Goal: Navigation & Orientation: Understand site structure

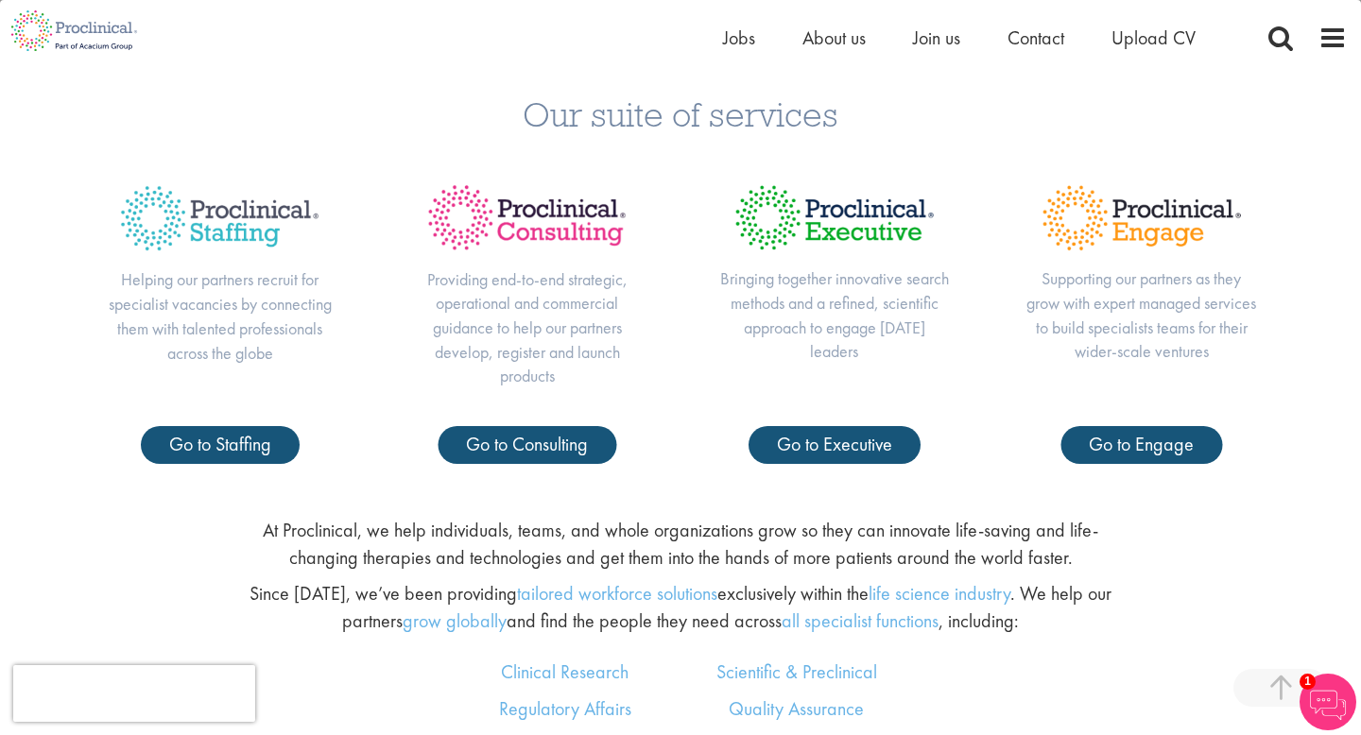
scroll to position [764, 0]
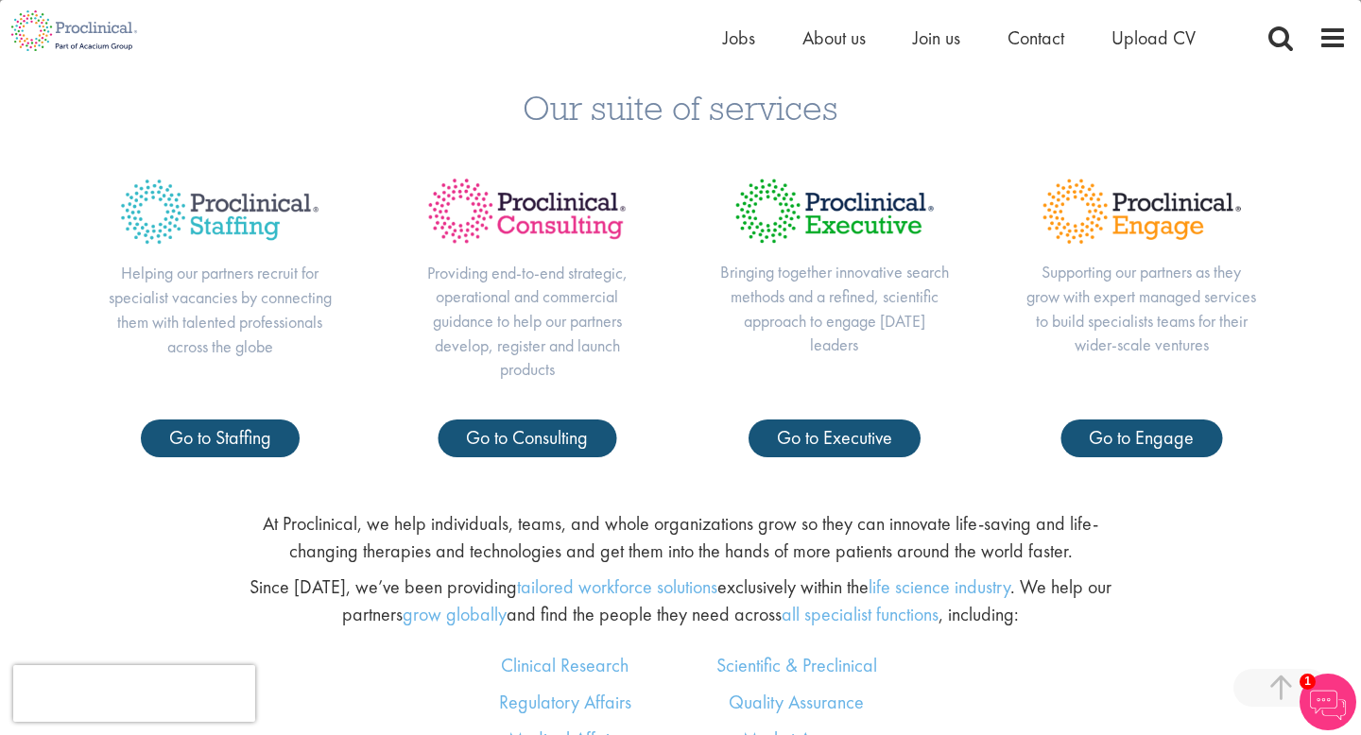
click at [642, 337] on p "Providing end-to-end strategic, operational and commercial guidance to help our…" at bounding box center [527, 322] width 232 height 122
click at [251, 282] on p "Helping our partners recruit for specialist vacancies by connecting them with t…" at bounding box center [220, 309] width 232 height 97
click at [251, 304] on p "Helping our partners recruit for specialist vacancies by connecting them with t…" at bounding box center [220, 309] width 232 height 97
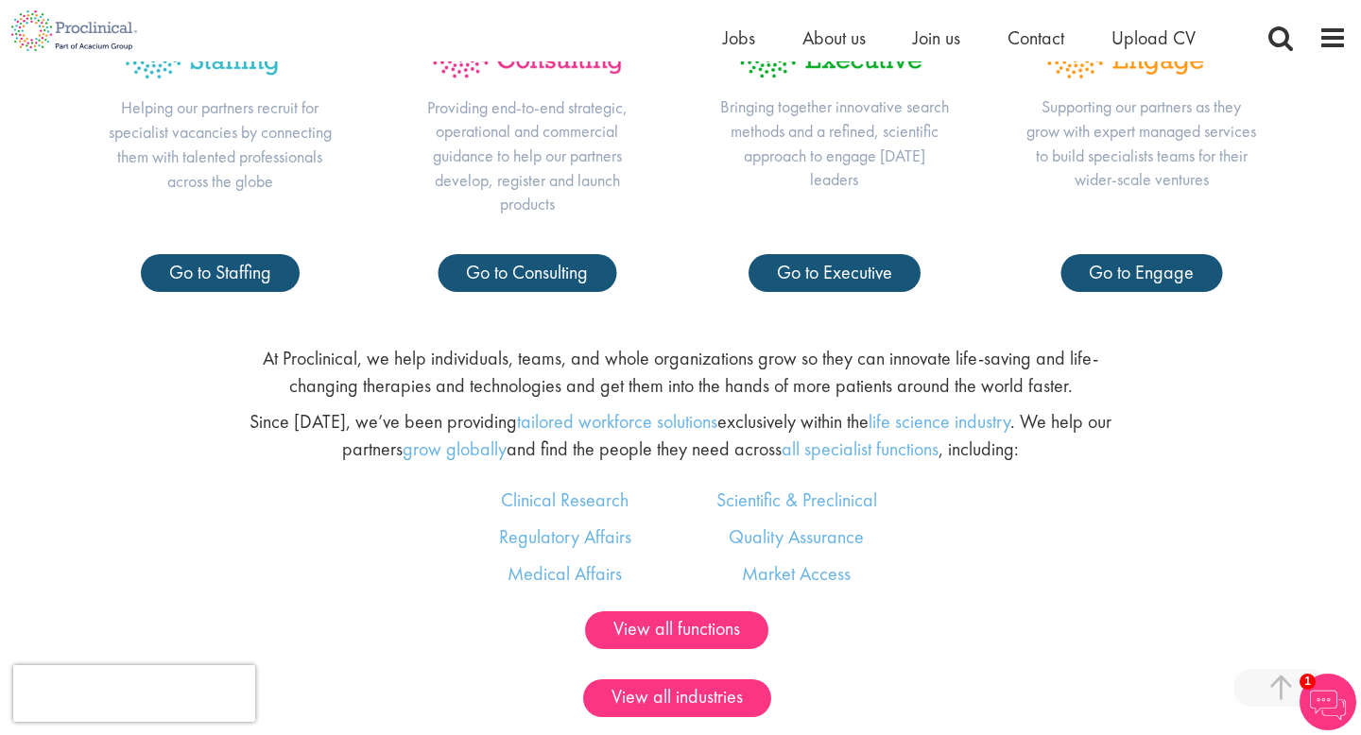
scroll to position [926, 0]
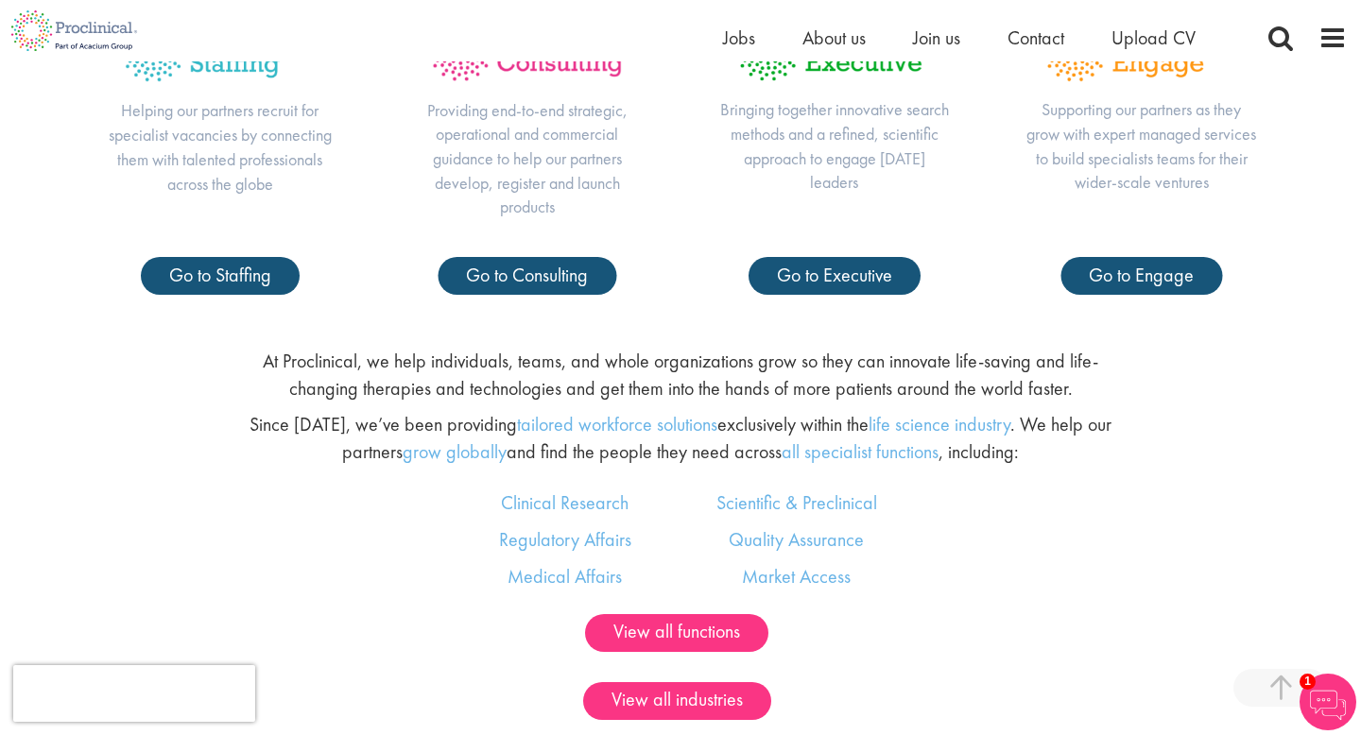
click at [344, 422] on p "Since [DATE], we’ve been providing tailored workforce solutions exclusively wit…" at bounding box center [681, 438] width 898 height 54
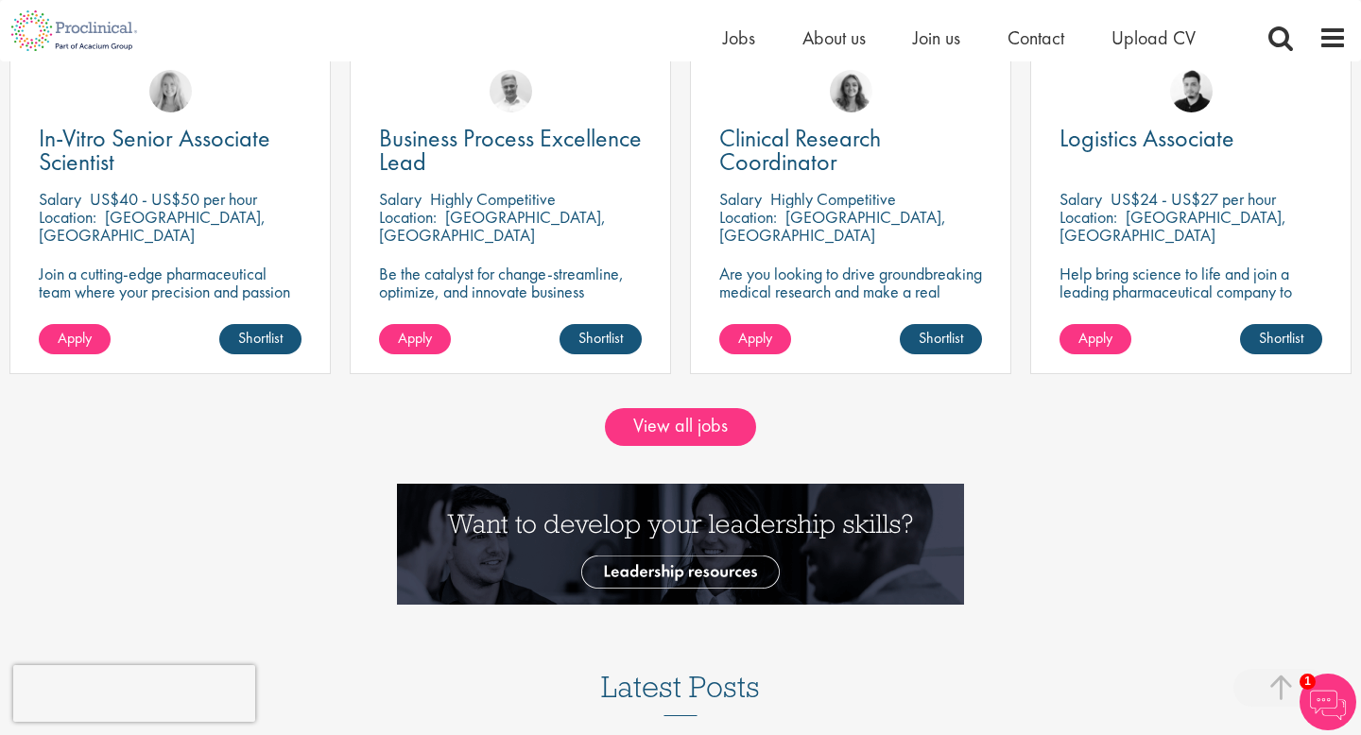
scroll to position [1741, 0]
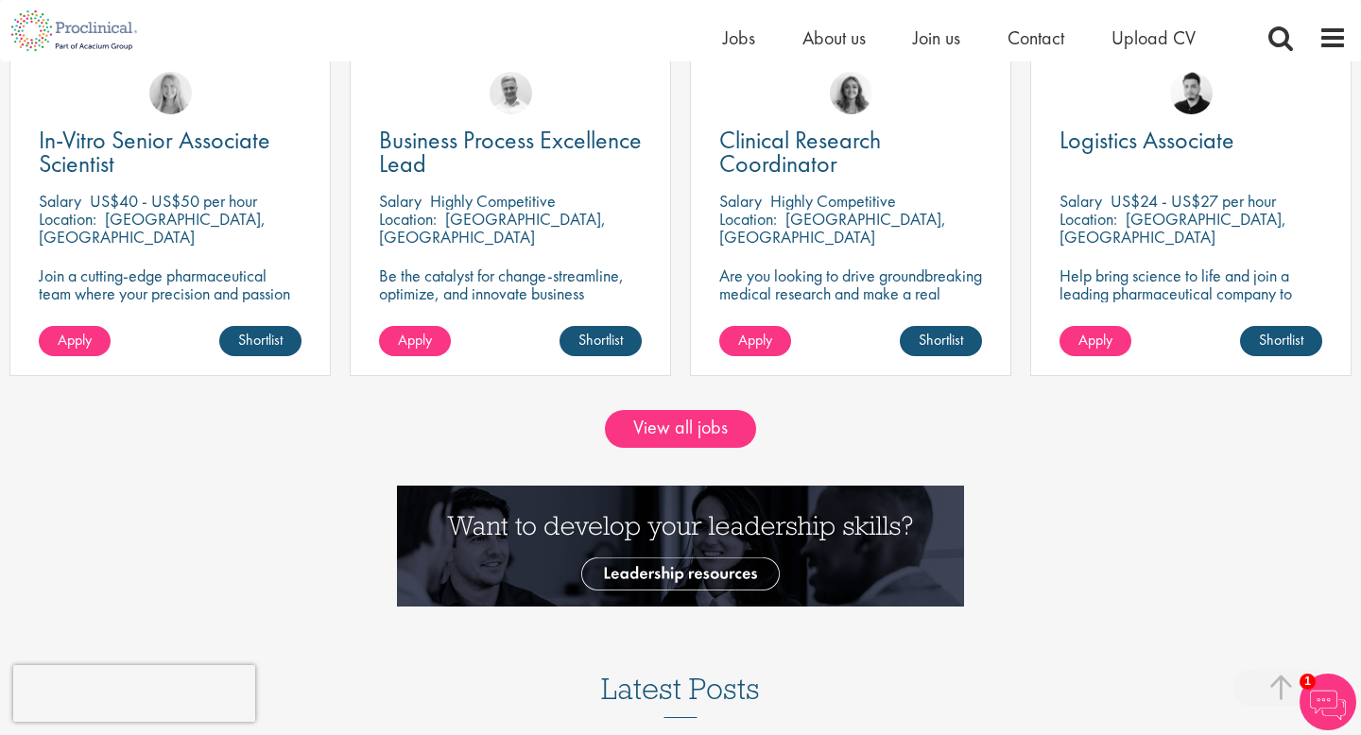
click at [343, 447] on div "View all jobs" at bounding box center [680, 429] width 1361 height 38
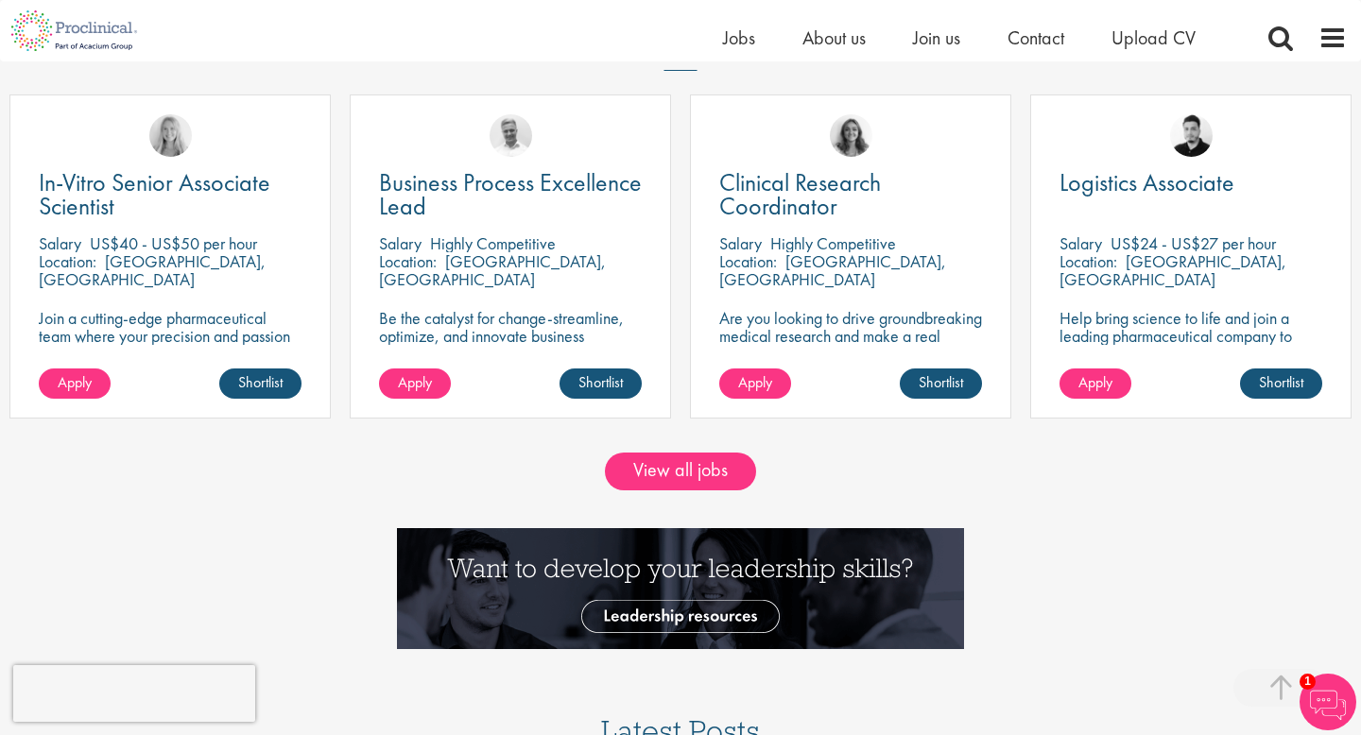
scroll to position [1698, 0]
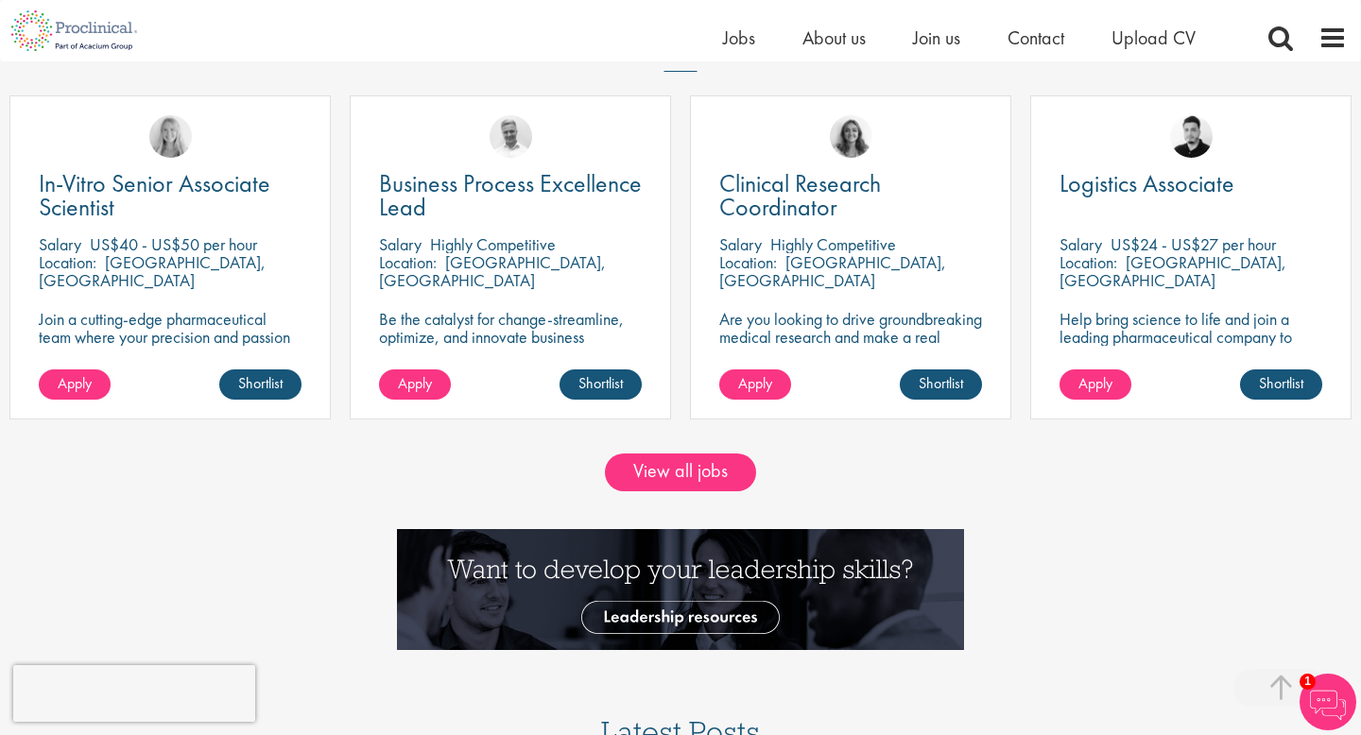
click at [322, 491] on div "View all jobs" at bounding box center [680, 473] width 1361 height 38
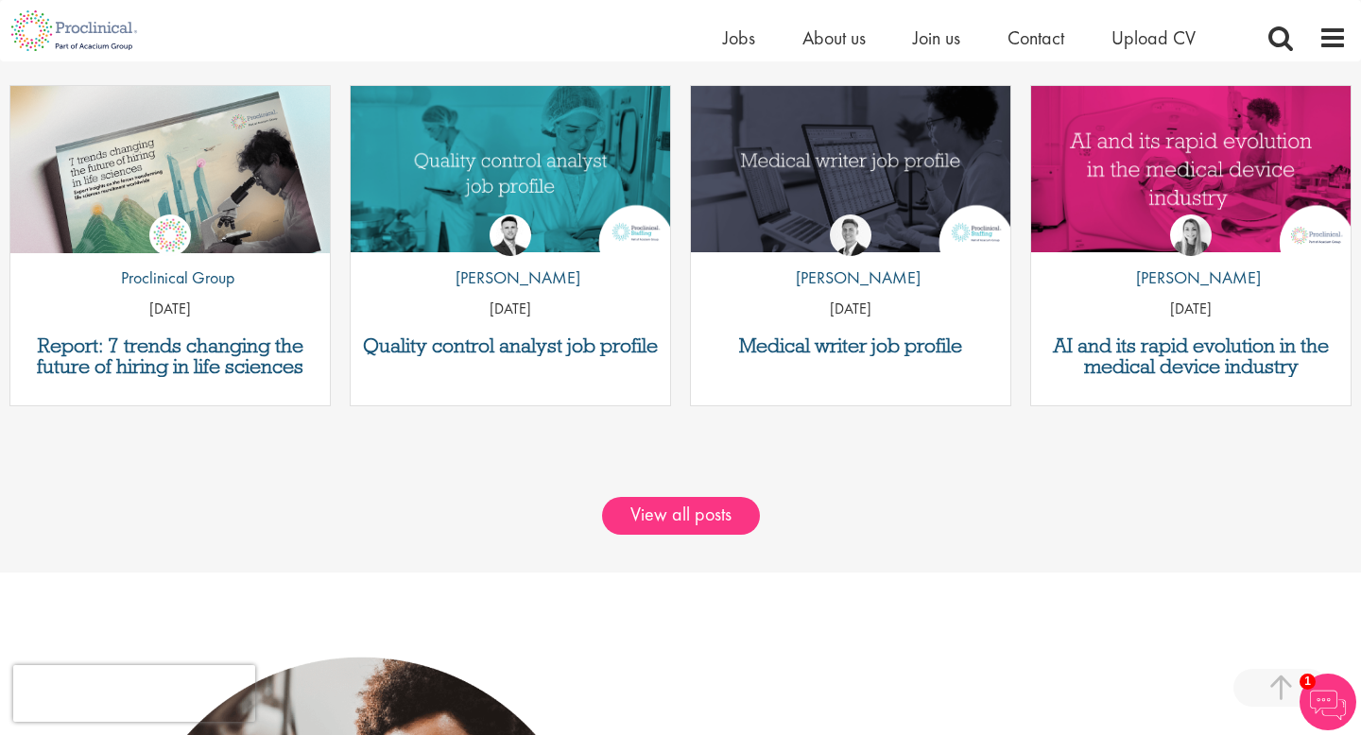
click at [336, 418] on div "Report: 7 trends changing the future of hiring in life sciences by Proclinical …" at bounding box center [170, 255] width 340 height 340
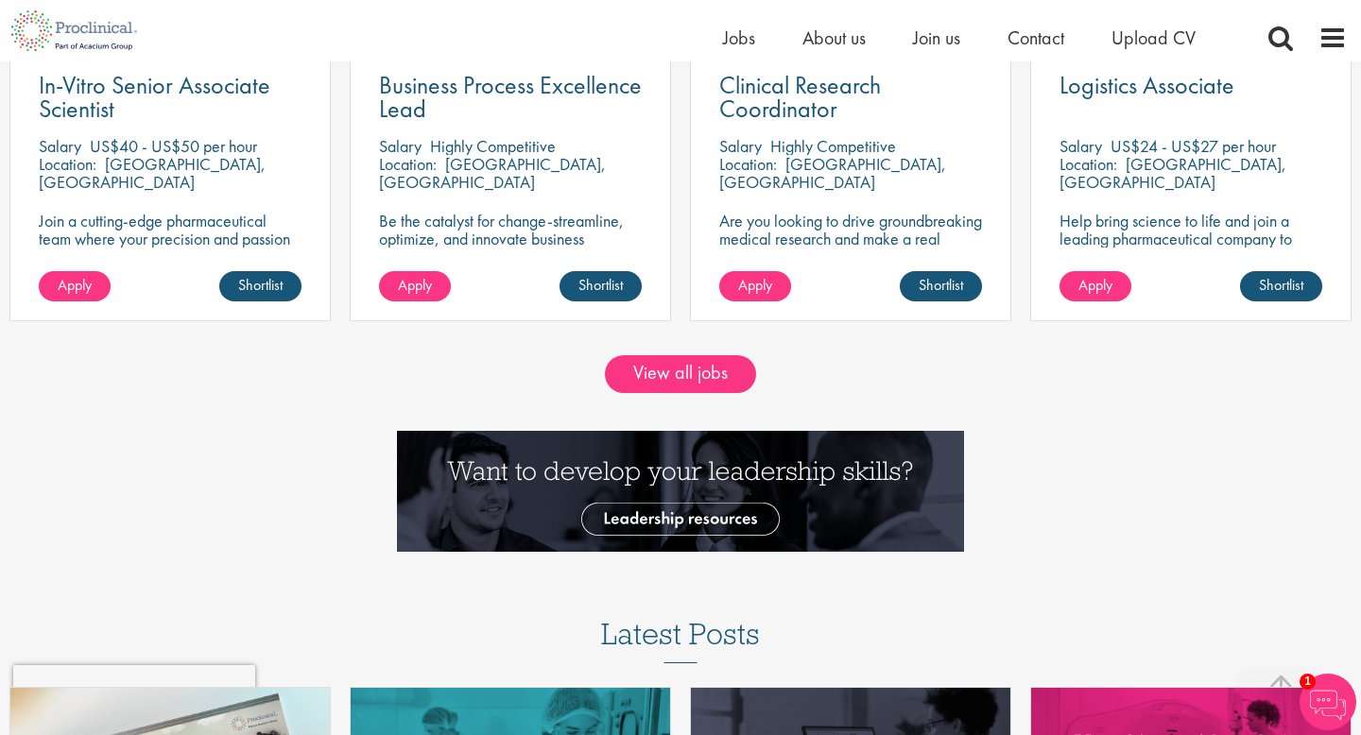
scroll to position [1545, 0]
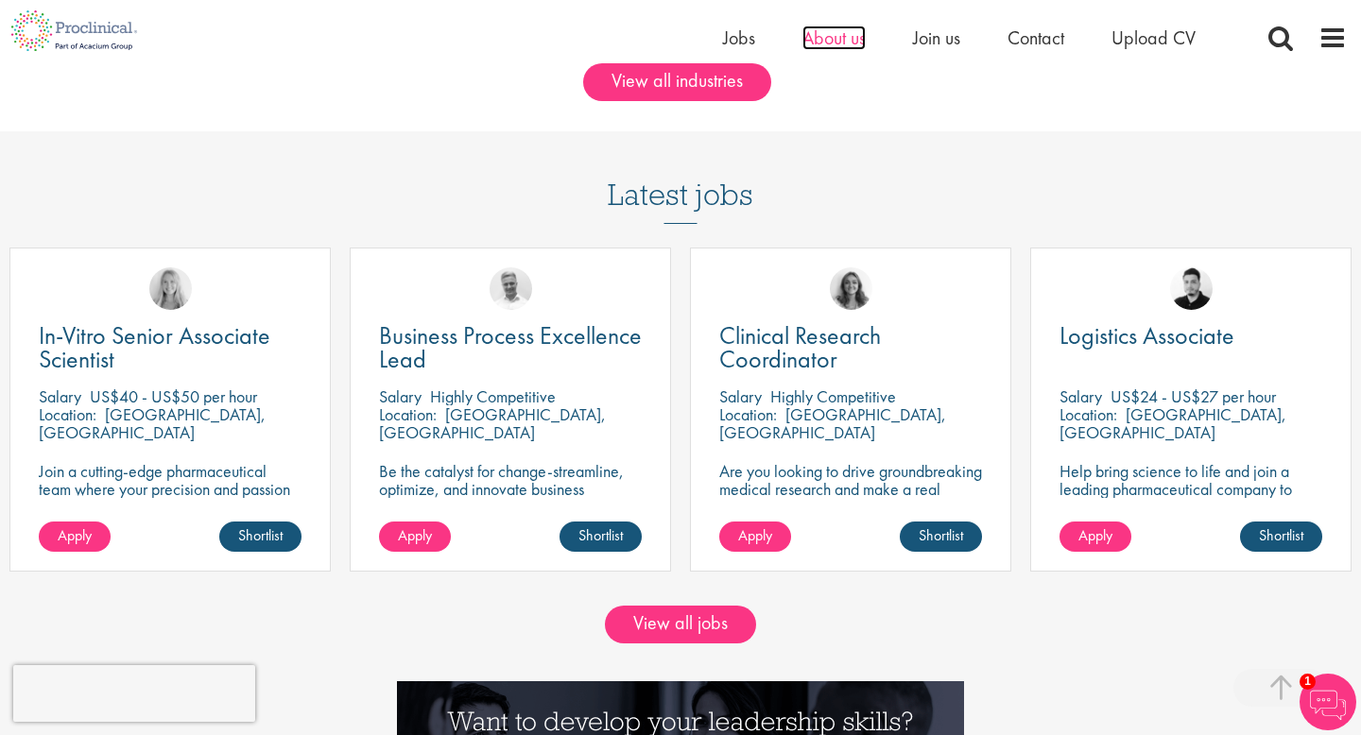
click at [834, 41] on span "About us" at bounding box center [834, 38] width 63 height 25
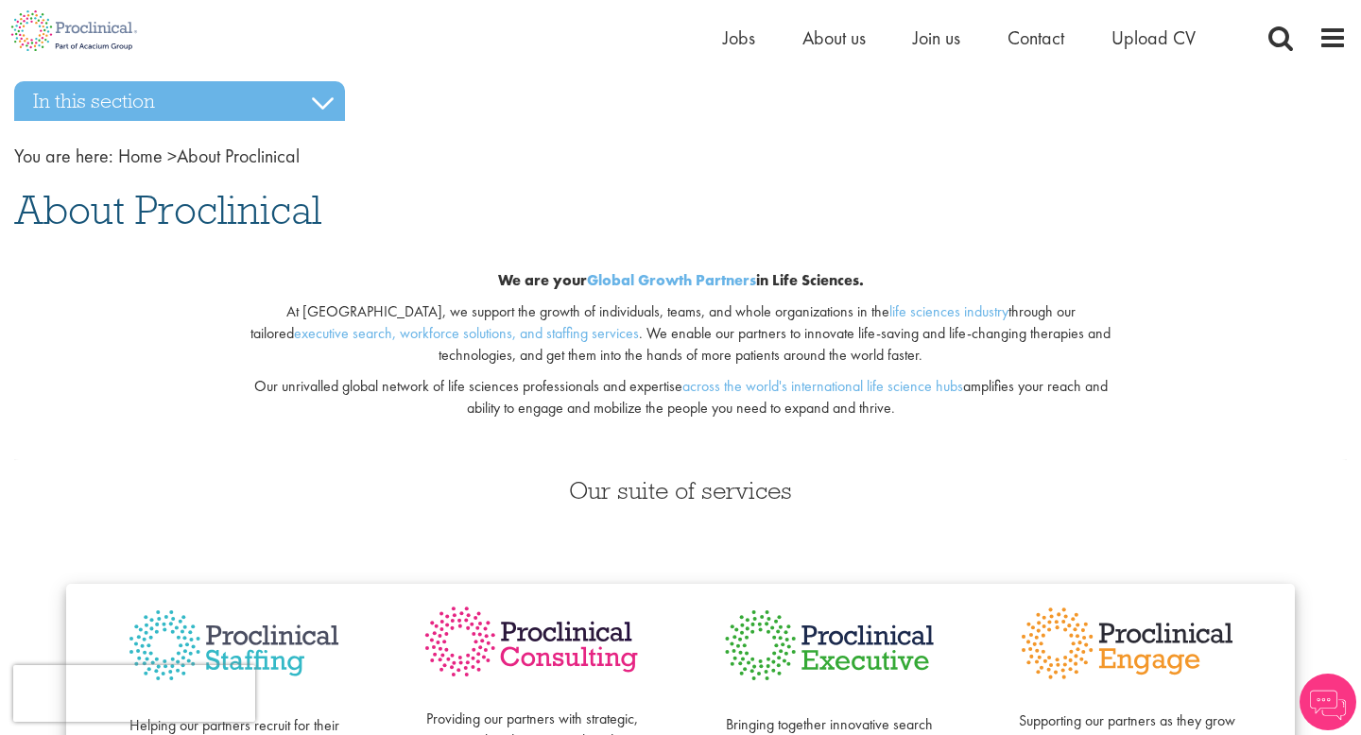
scroll to position [43, 0]
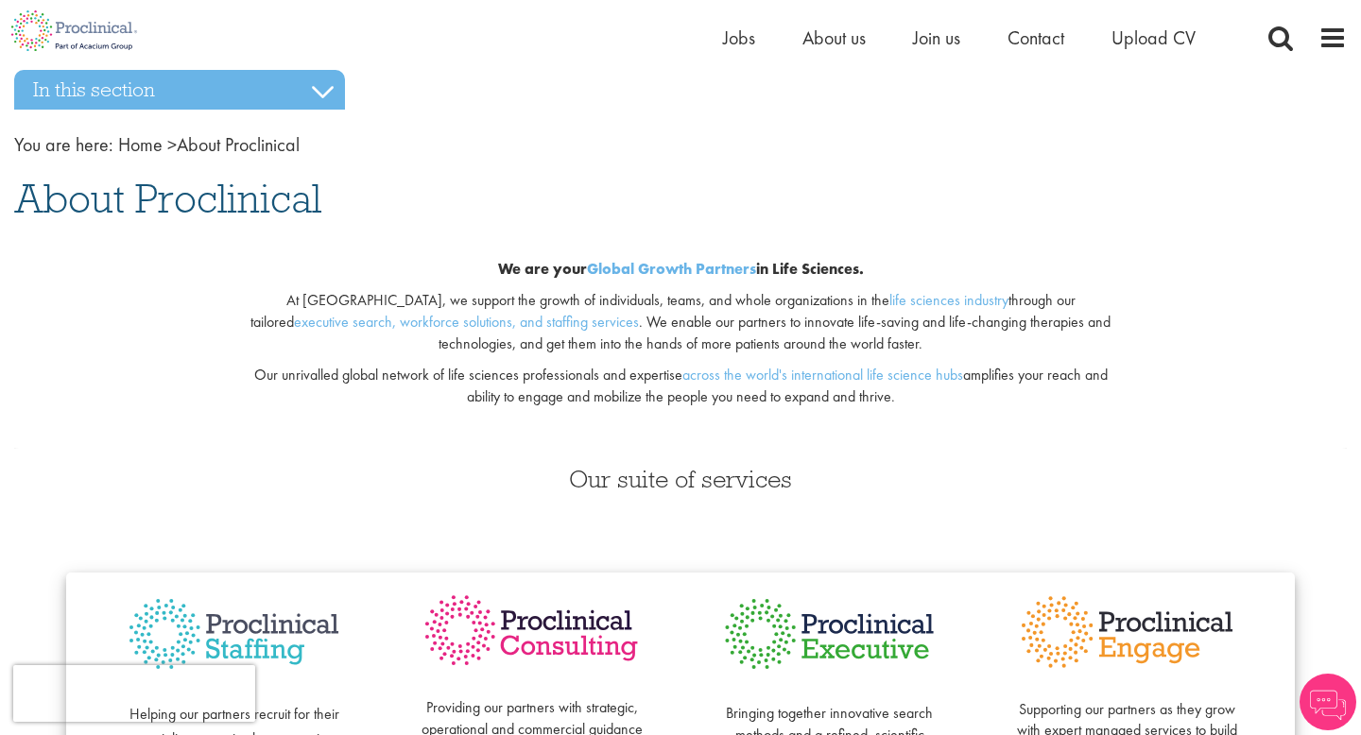
click at [724, 288] on div "We are your Global Growth Partners in Life Sciences. At [GEOGRAPHIC_DATA], we s…" at bounding box center [680, 339] width 907 height 220
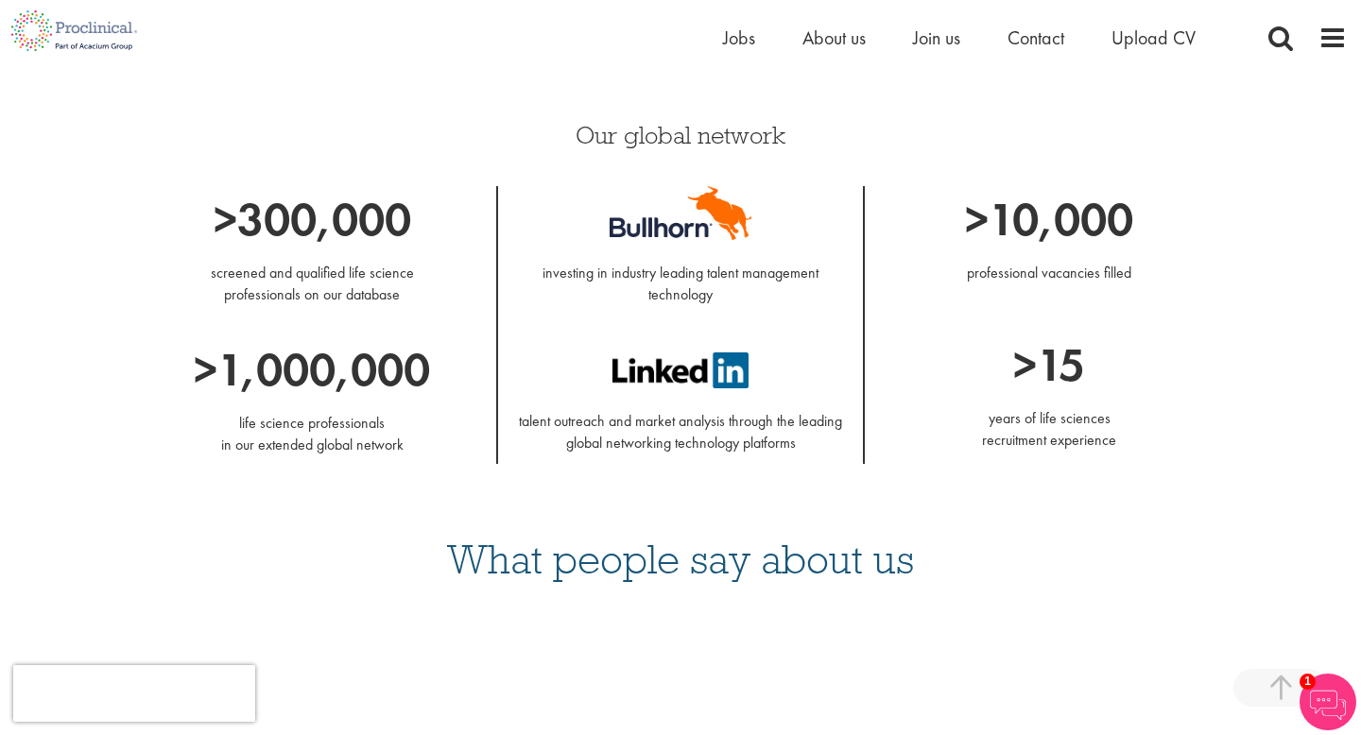
scroll to position [2080, 0]
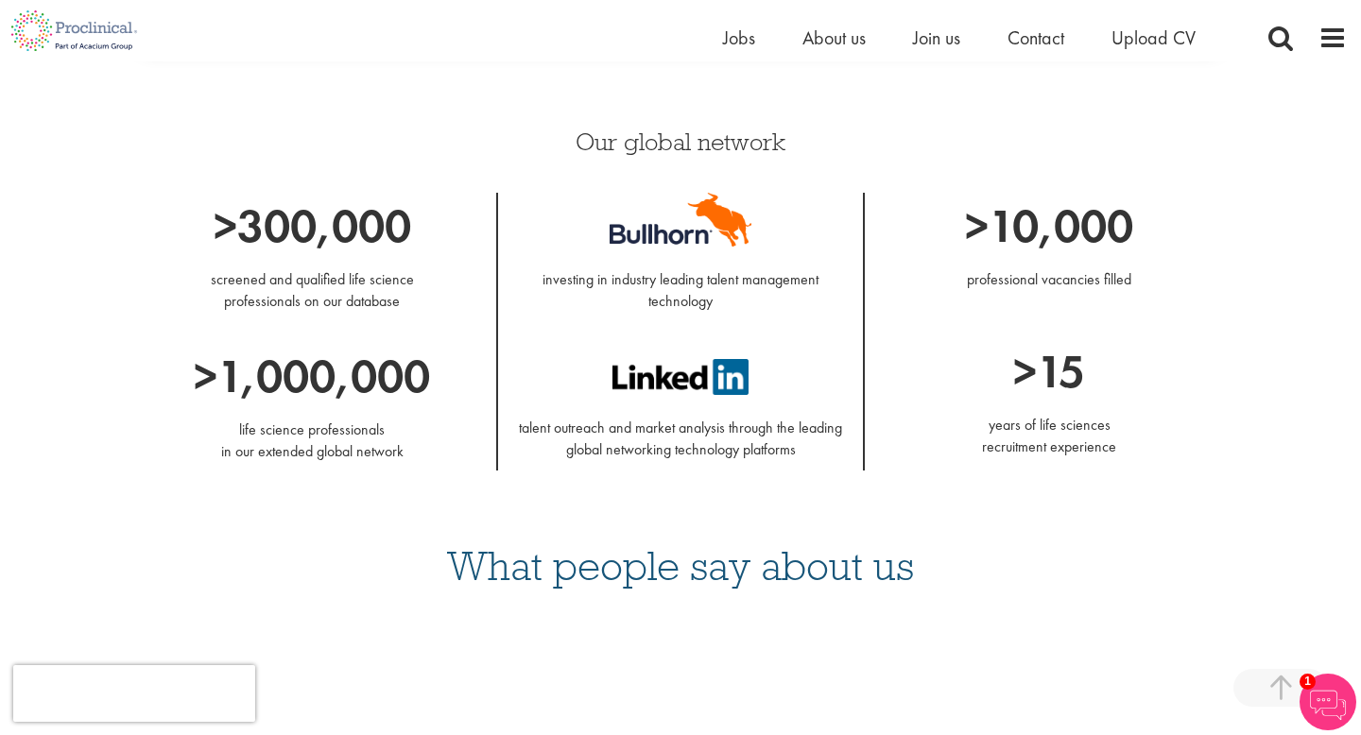
click at [662, 523] on div "What people say about us" at bounding box center [680, 664] width 1333 height 299
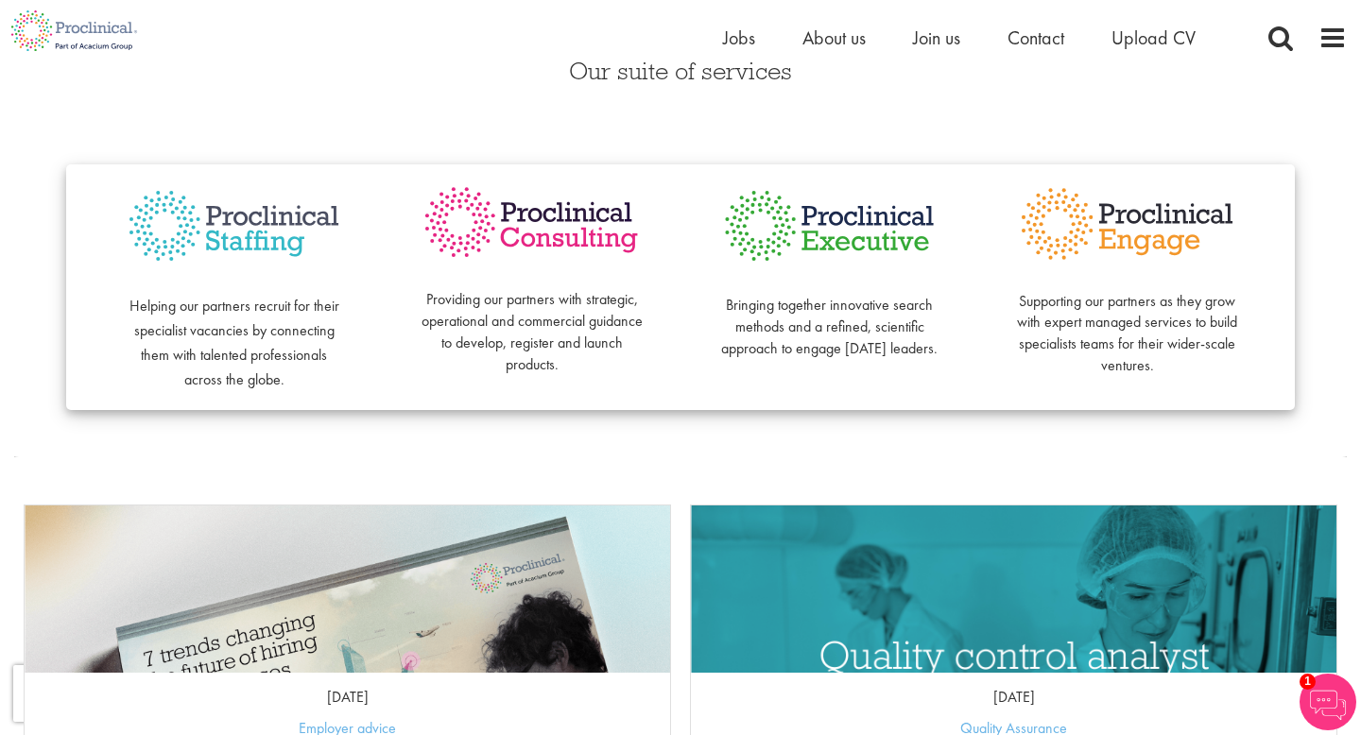
scroll to position [0, 0]
